Goal: Task Accomplishment & Management: Manage account settings

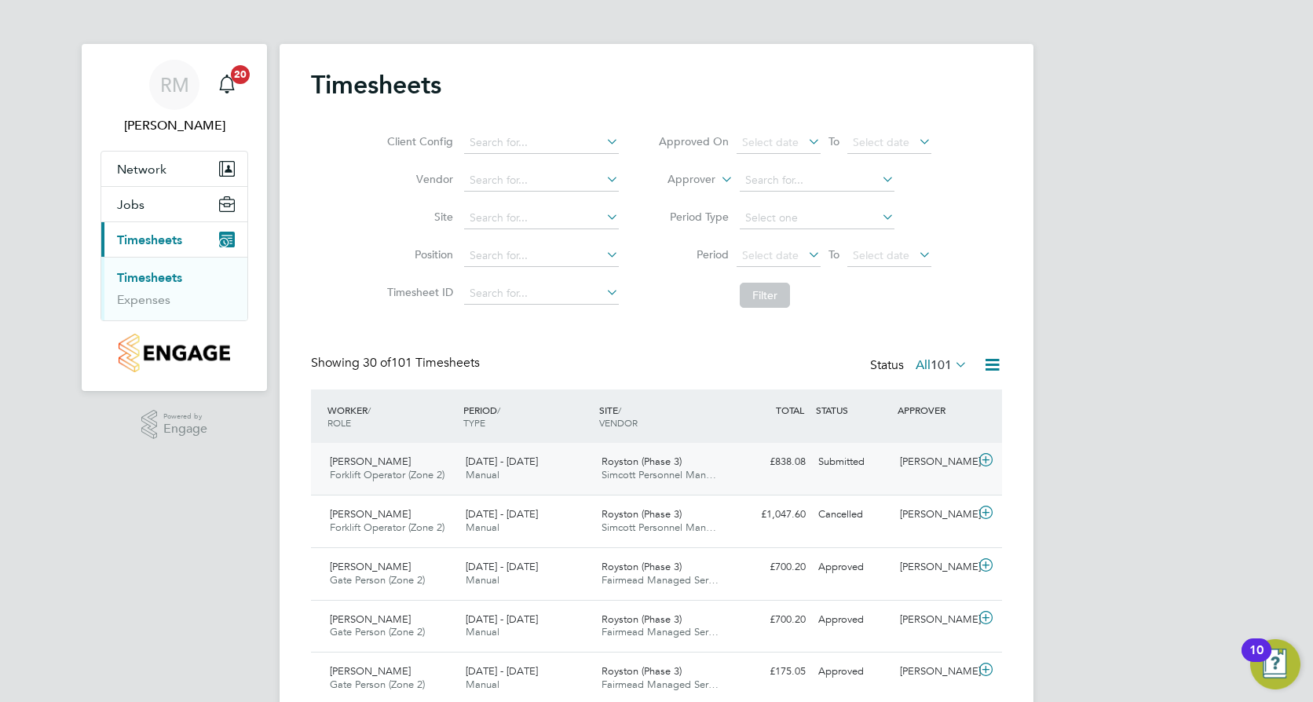
click at [444, 467] on div "[PERSON_NAME] Forklift Operator (Zone 2) [DATE] - [DATE]" at bounding box center [392, 468] width 136 height 39
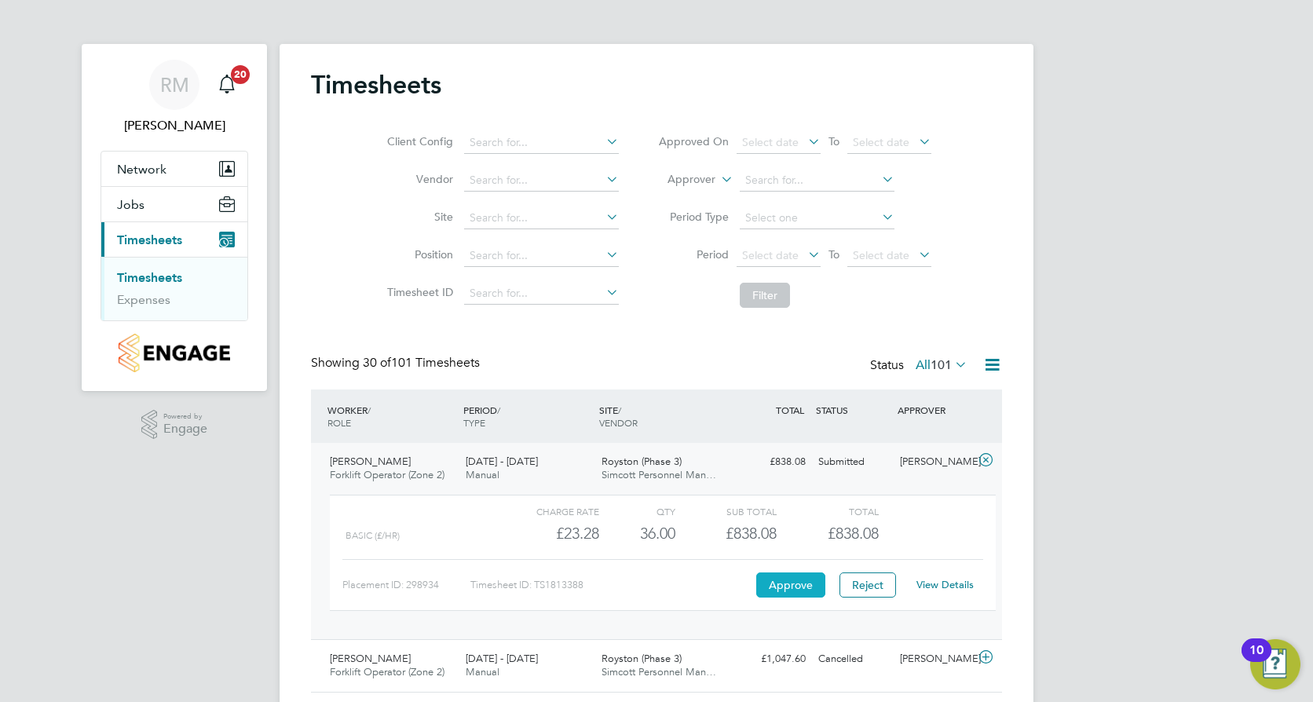
click at [787, 582] on button "Approve" at bounding box center [790, 585] width 69 height 25
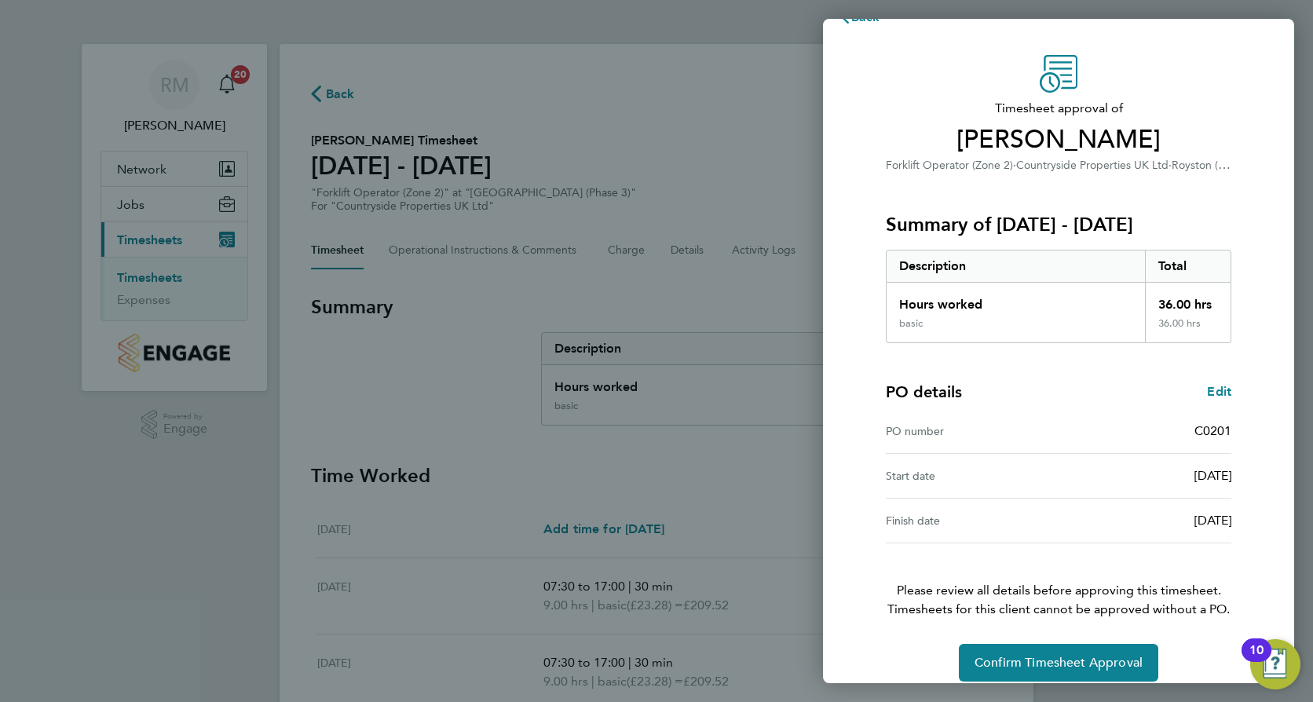
scroll to position [50, 0]
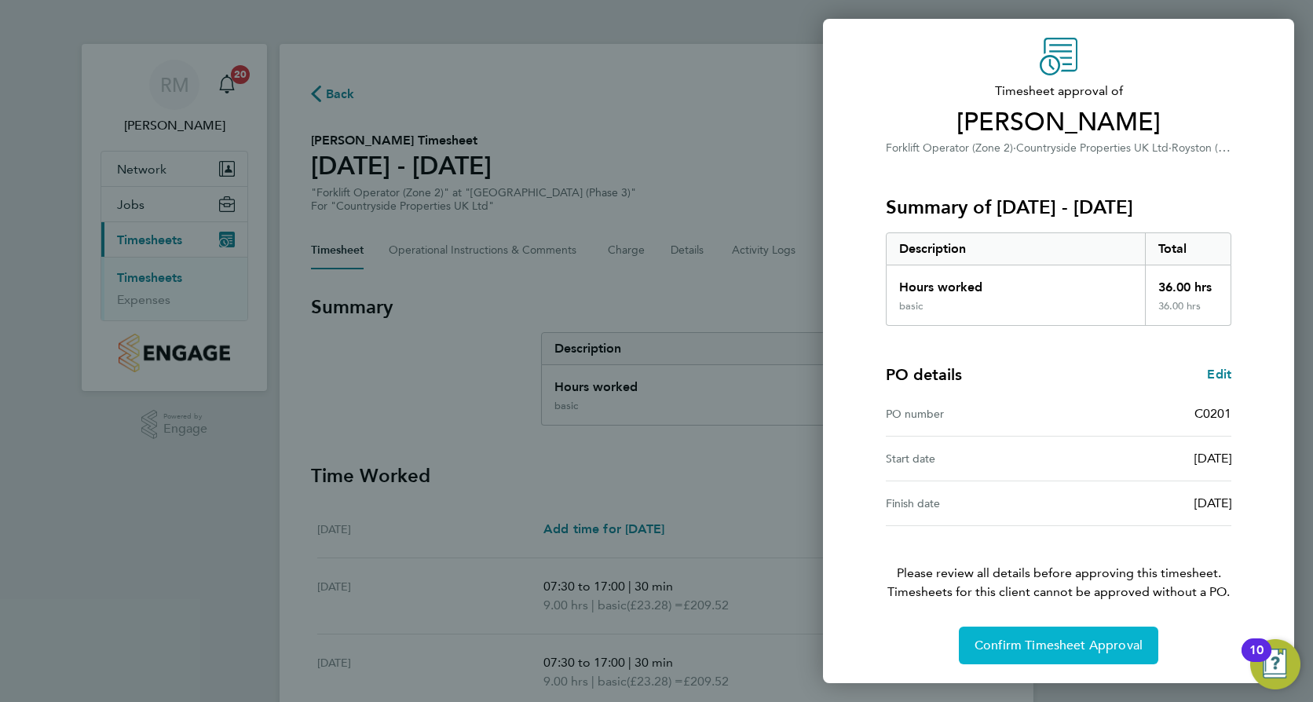
click at [1036, 644] on span "Confirm Timesheet Approval" at bounding box center [1059, 646] width 168 height 16
